Goal: Task Accomplishment & Management: Use online tool/utility

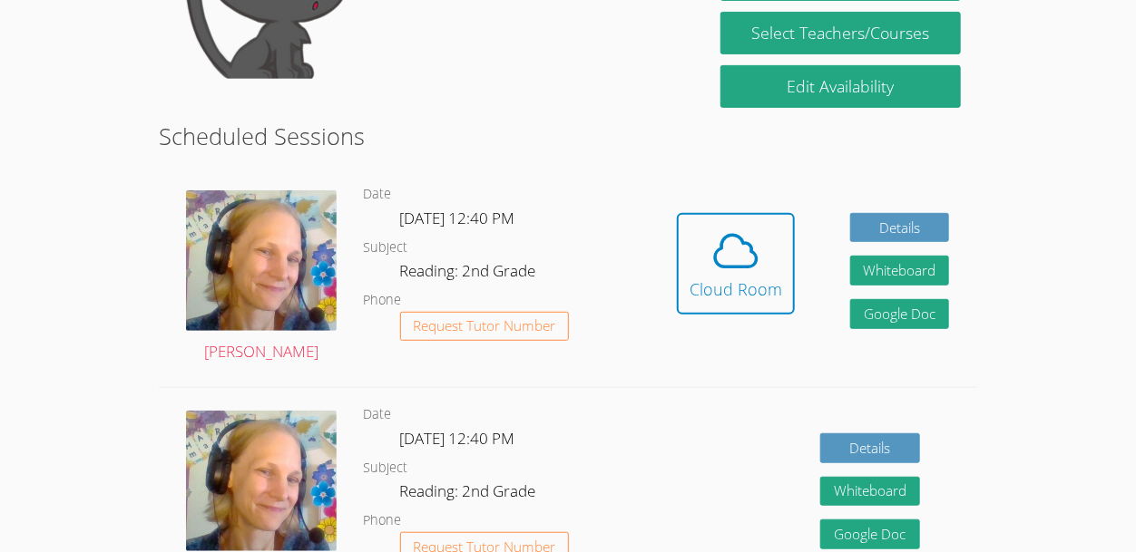
scroll to position [274, 0]
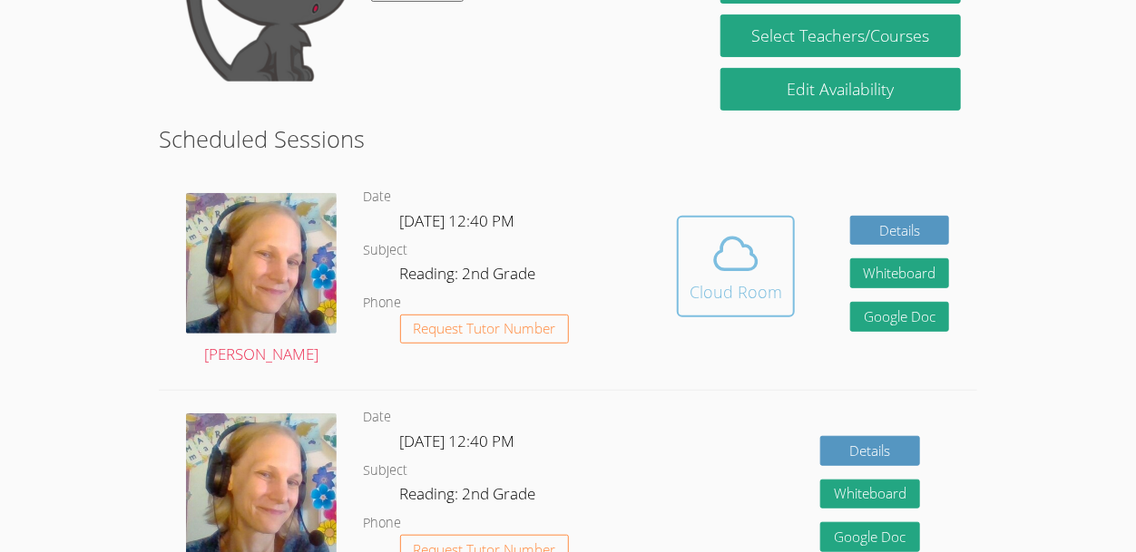
click at [712, 274] on icon at bounding box center [735, 254] width 51 height 51
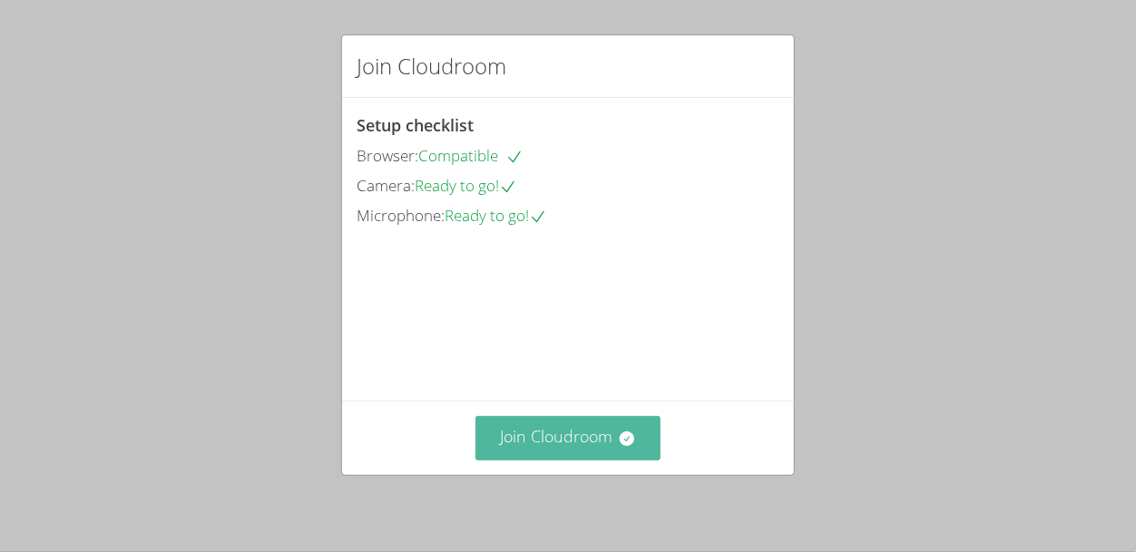
click at [580, 444] on button "Join Cloudroom" at bounding box center [568, 438] width 186 height 44
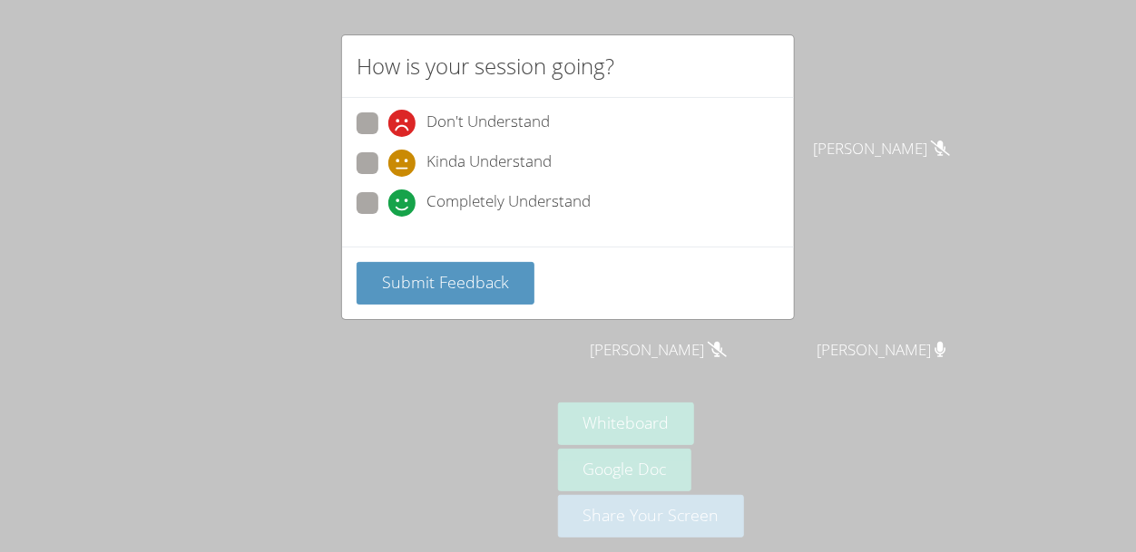
click at [449, 196] on span "Completely Understand" at bounding box center [508, 203] width 164 height 27
click at [404, 196] on input "Completely Understand" at bounding box center [395, 199] width 15 height 15
radio input "true"
click at [458, 279] on span "Submit Feedback" at bounding box center [445, 282] width 127 height 22
